Goal: Check status

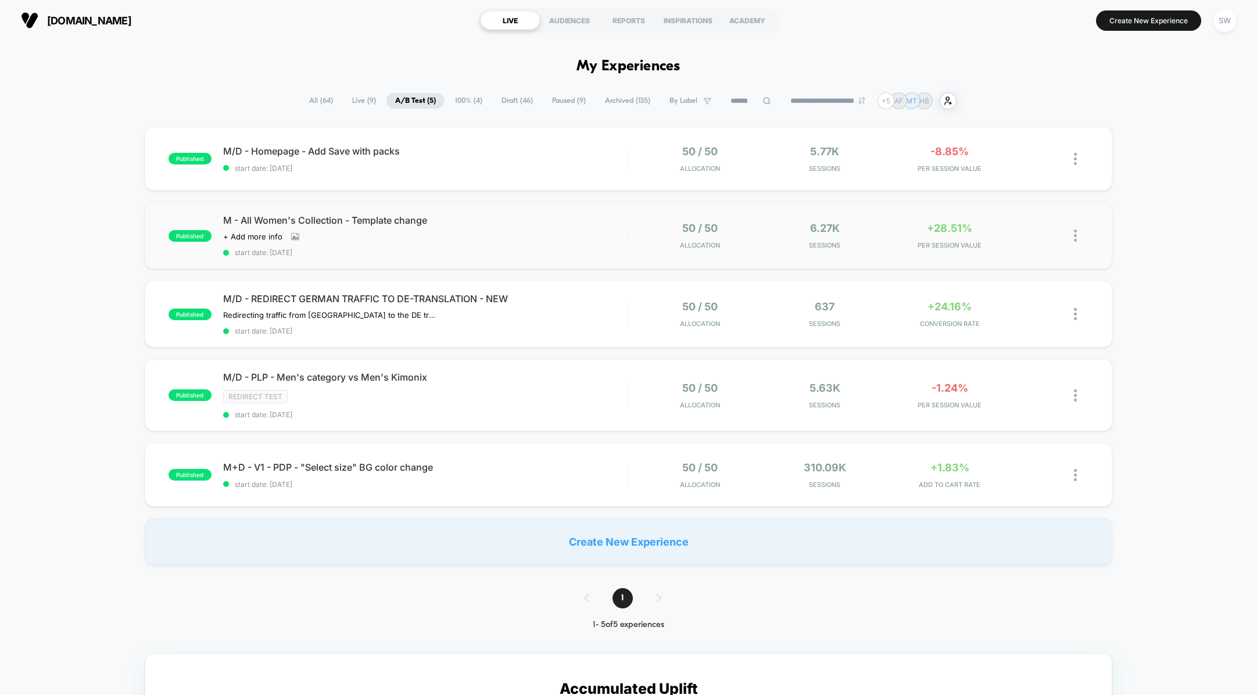
click at [559, 208] on div "published M - All Women's Collection - Template change Click to view images Cli…" at bounding box center [629, 235] width 968 height 67
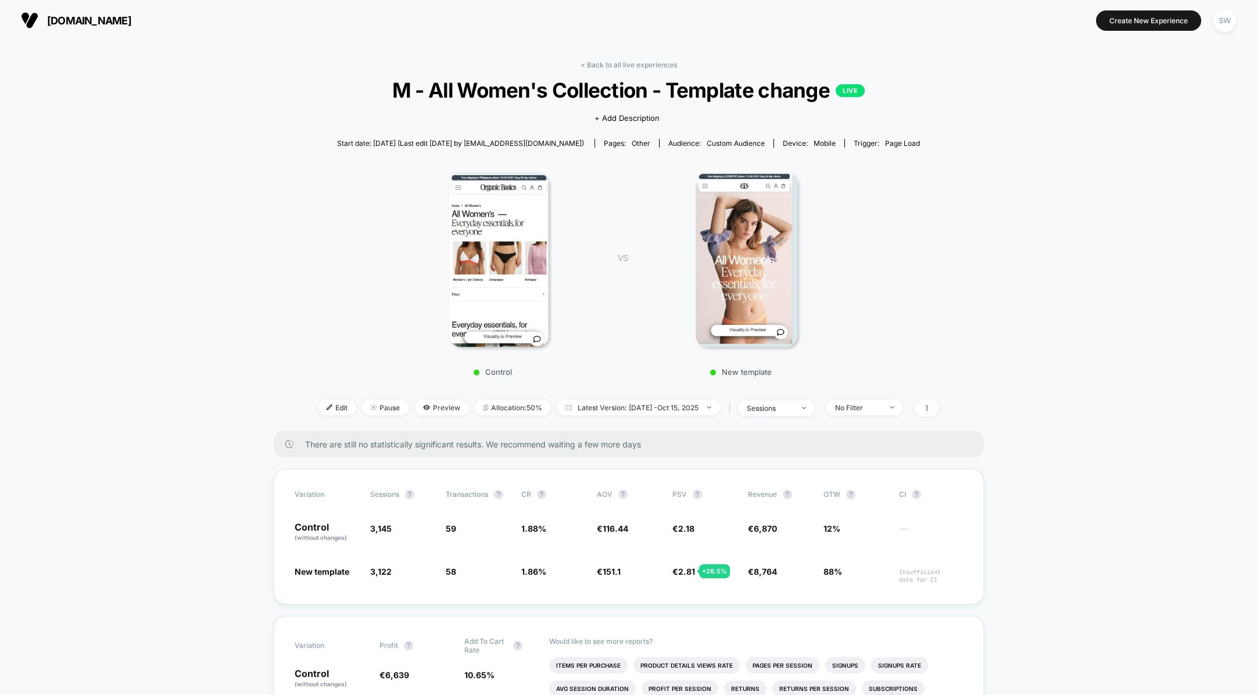
click at [613, 64] on link "< Back to all live experiences" at bounding box center [628, 64] width 96 height 9
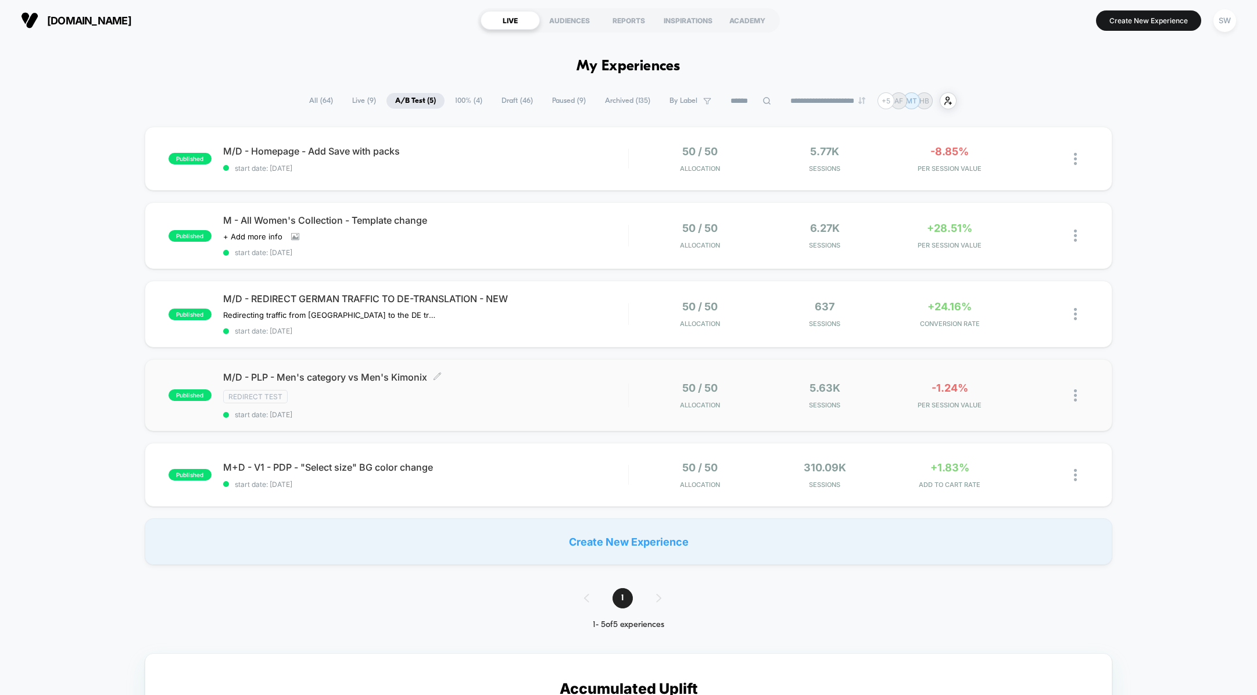
click at [565, 390] on div "Redirect Test" at bounding box center [425, 396] width 405 height 13
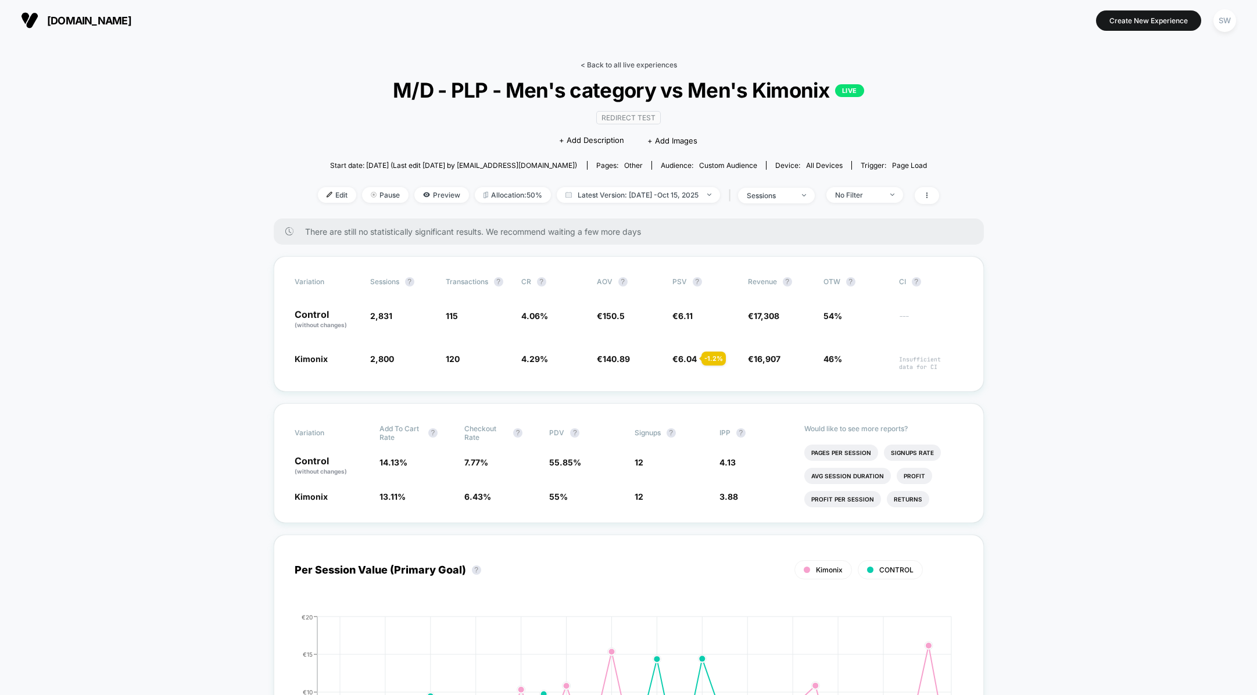
click at [629, 62] on link "< Back to all live experiences" at bounding box center [628, 64] width 96 height 9
